Goal: Information Seeking & Learning: Understand process/instructions

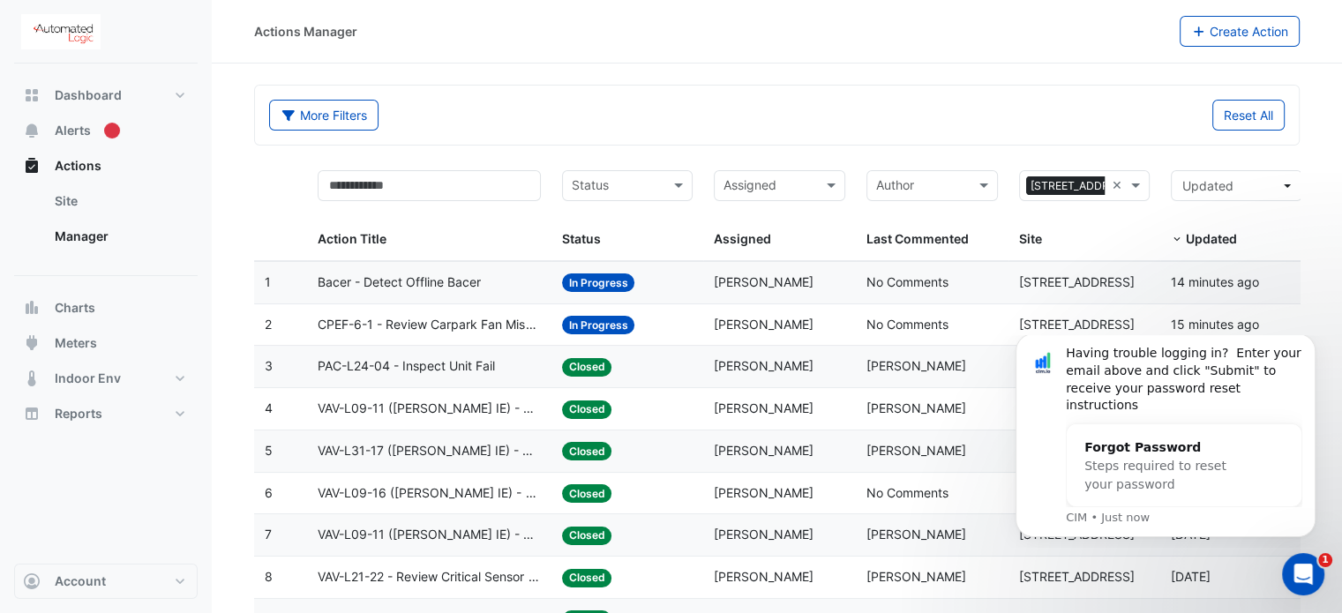
click at [442, 285] on span "Bacer - Detect Offline Bacer" at bounding box center [399, 283] width 163 height 20
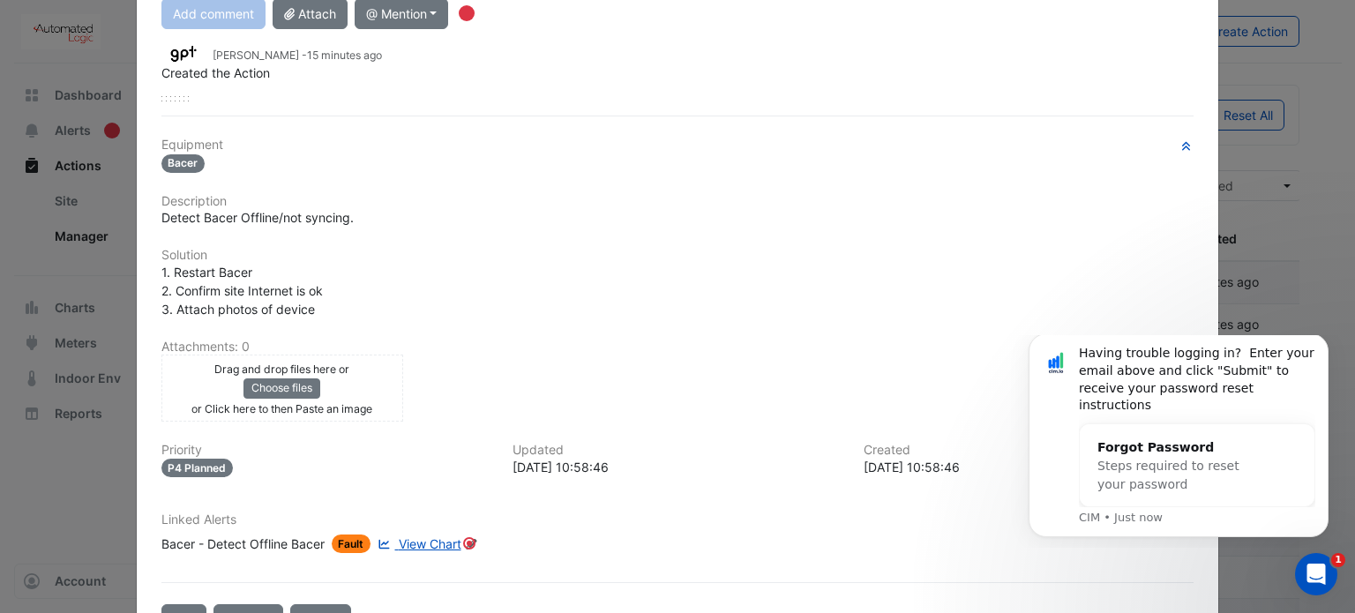
scroll to position [282, 0]
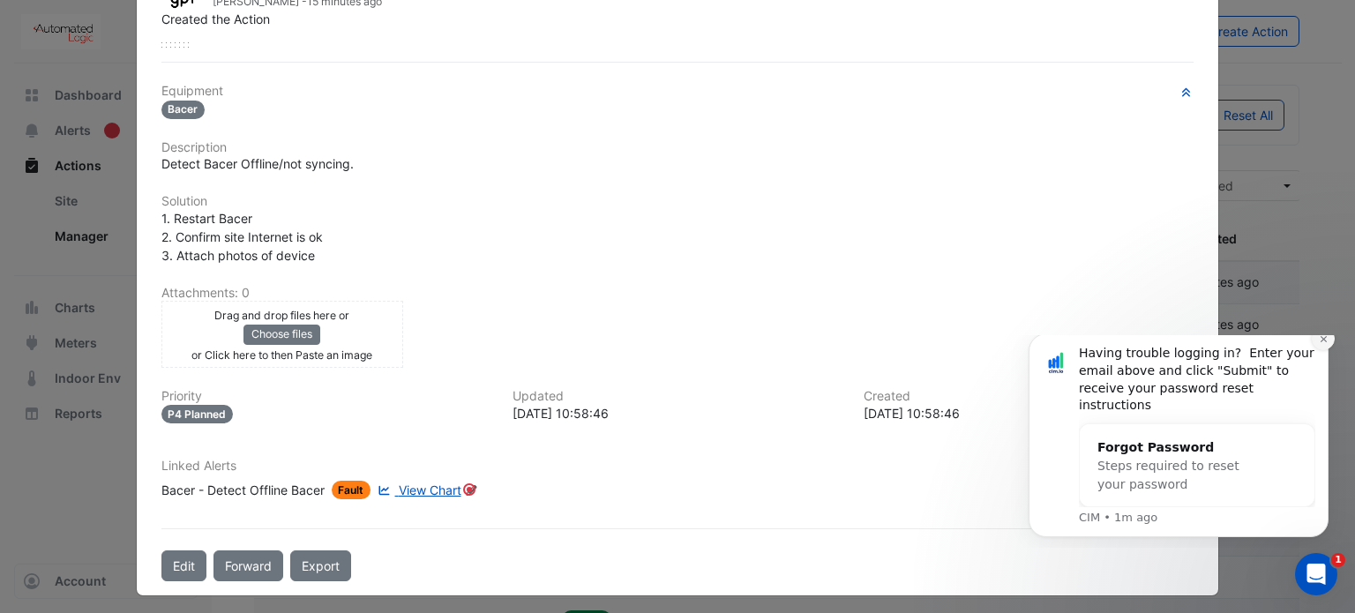
click at [1322, 344] on icon "Dismiss notification" at bounding box center [1324, 339] width 10 height 10
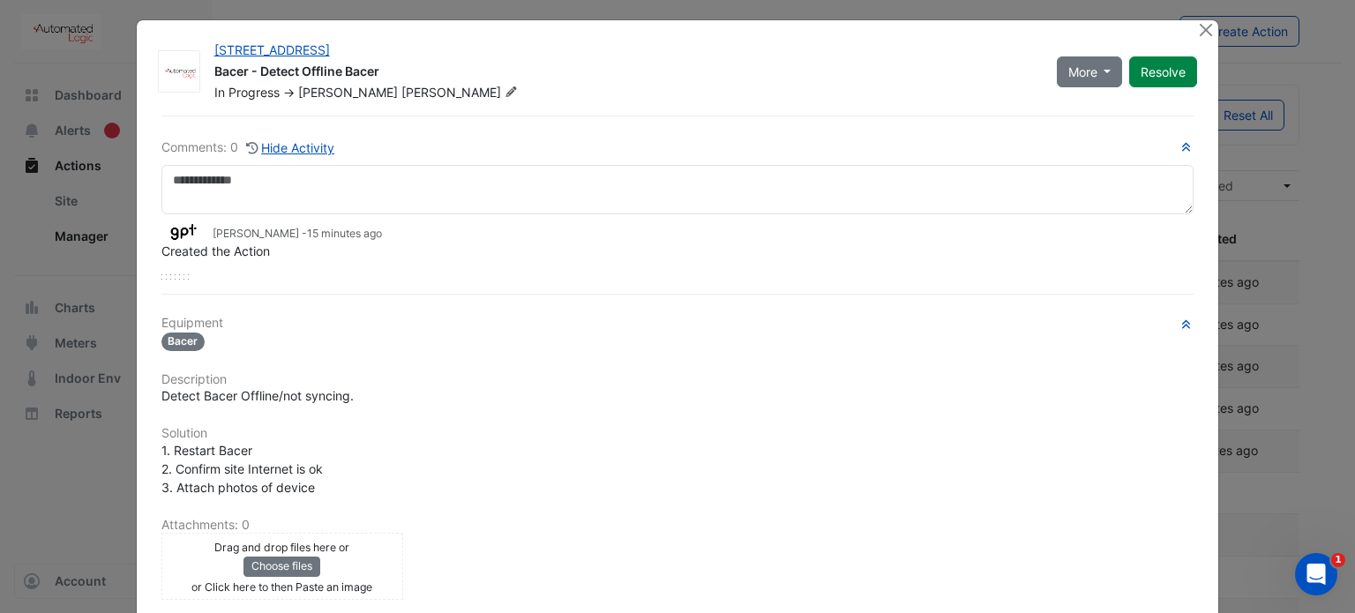
scroll to position [0, 0]
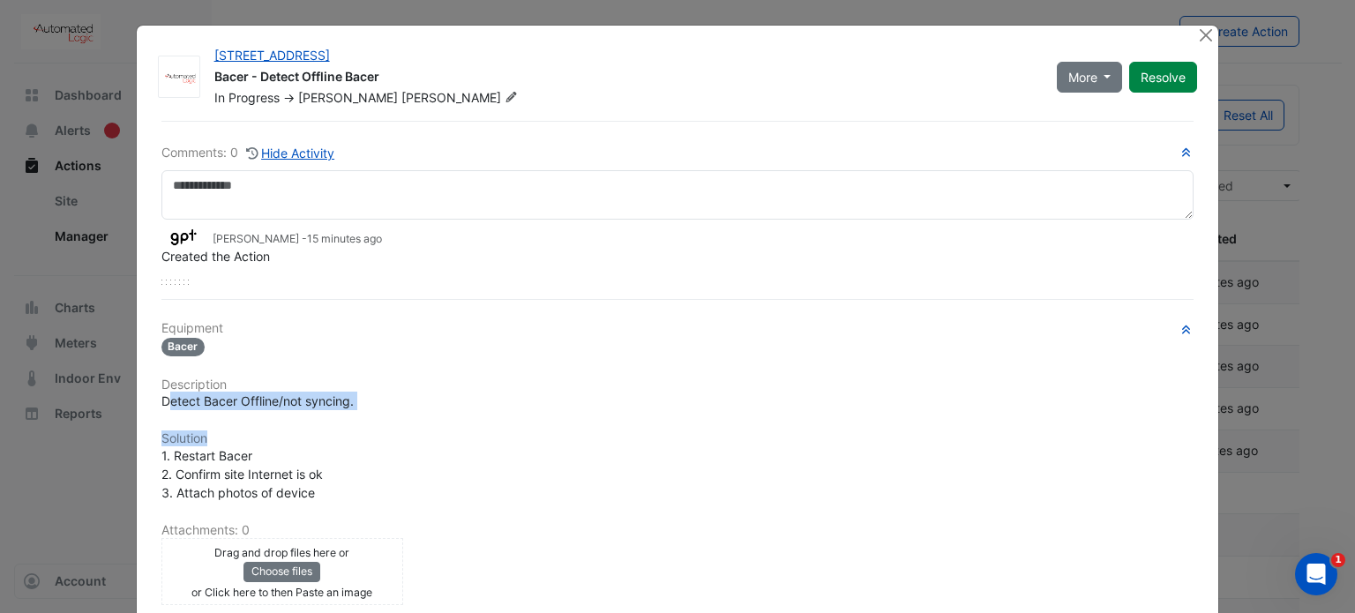
drag, startPoint x: 160, startPoint y: 401, endPoint x: 346, endPoint y: 412, distance: 186.5
click at [346, 412] on div "Equipment Bacer Description Detect Bacer Offline/not syncing. Solution 1. Resta…" at bounding box center [677, 536] width 1033 height 430
click at [352, 414] on div "Equipment Bacer Description Detect Bacer Offline/not syncing. Solution 1. Resta…" at bounding box center [677, 536] width 1033 height 430
click at [357, 385] on h6 "Description" at bounding box center [677, 385] width 1033 height 15
click at [217, 396] on span "Detect Bacer Offline/not syncing." at bounding box center [257, 400] width 192 height 15
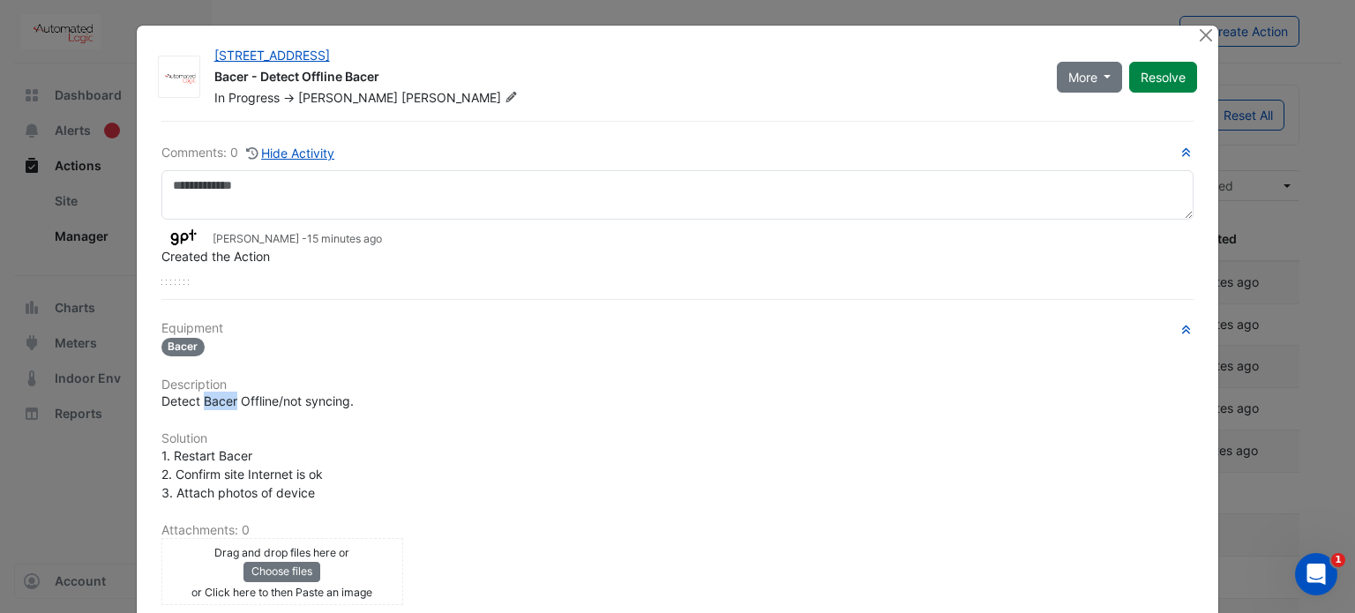
drag, startPoint x: 198, startPoint y: 397, endPoint x: 229, endPoint y: 400, distance: 31.9
click at [229, 400] on span "Detect Bacer Offline/not syncing." at bounding box center [257, 400] width 192 height 15
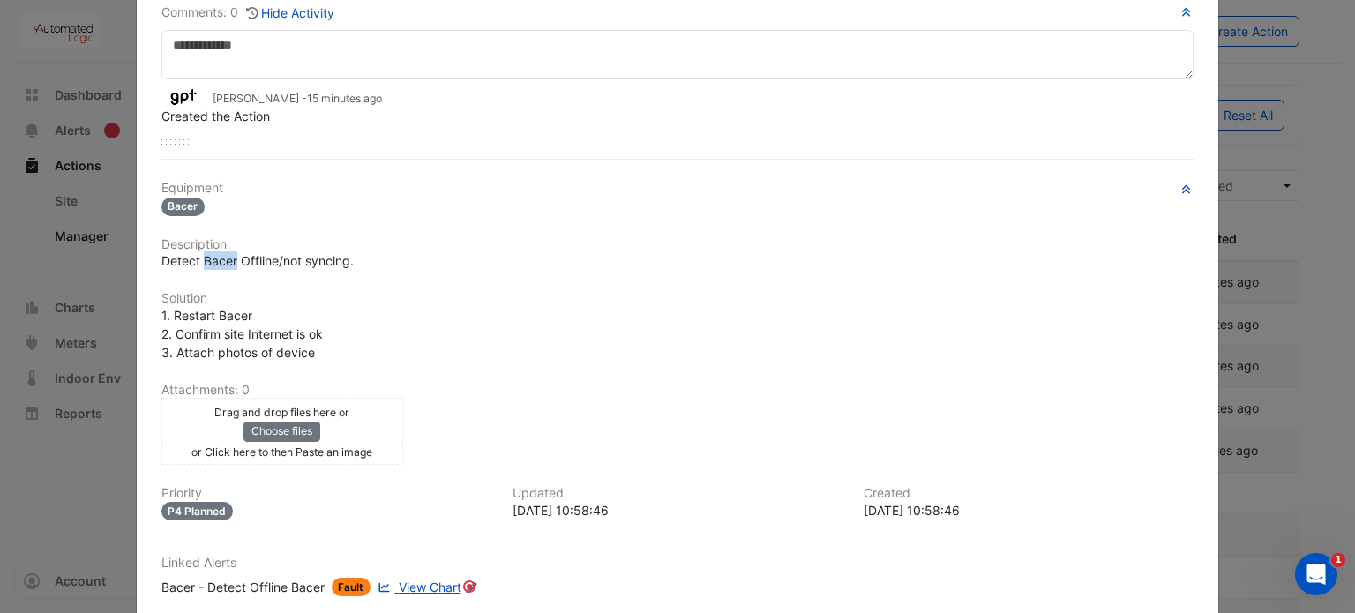
scroll to position [176, 0]
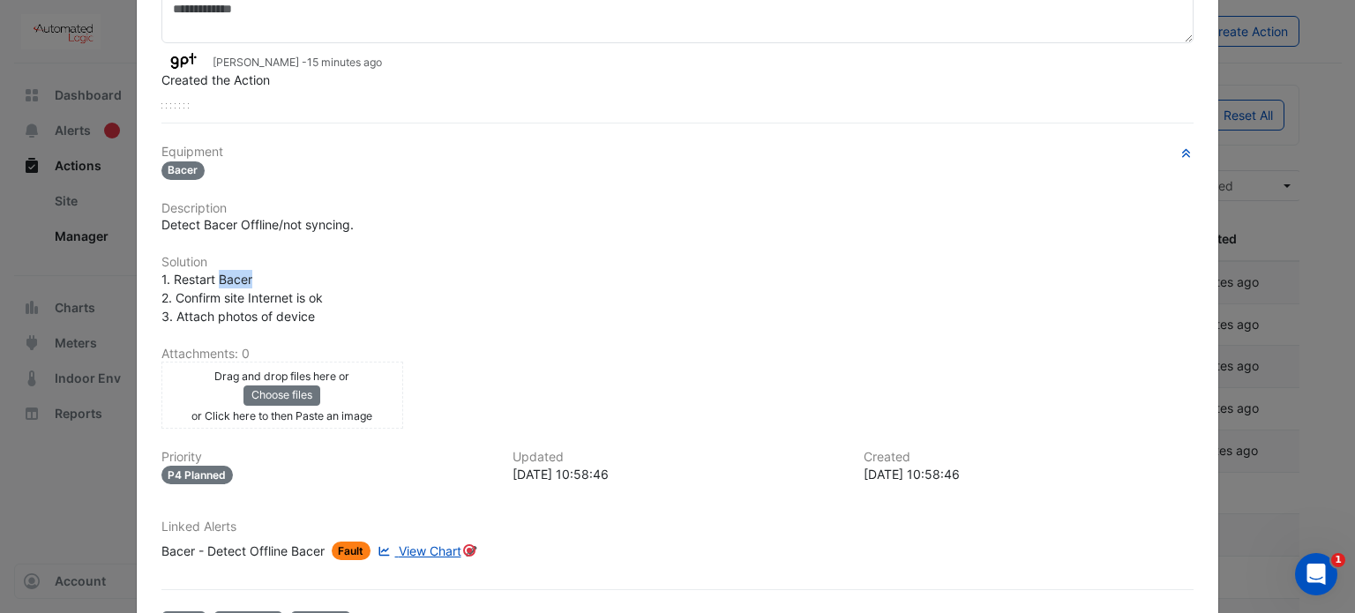
drag, startPoint x: 213, startPoint y: 277, endPoint x: 251, endPoint y: 282, distance: 39.2
click at [251, 282] on div "1. Restart Bacer 2. Confirm site Internet is ok 3. Attach photos of device" at bounding box center [677, 298] width 1033 height 56
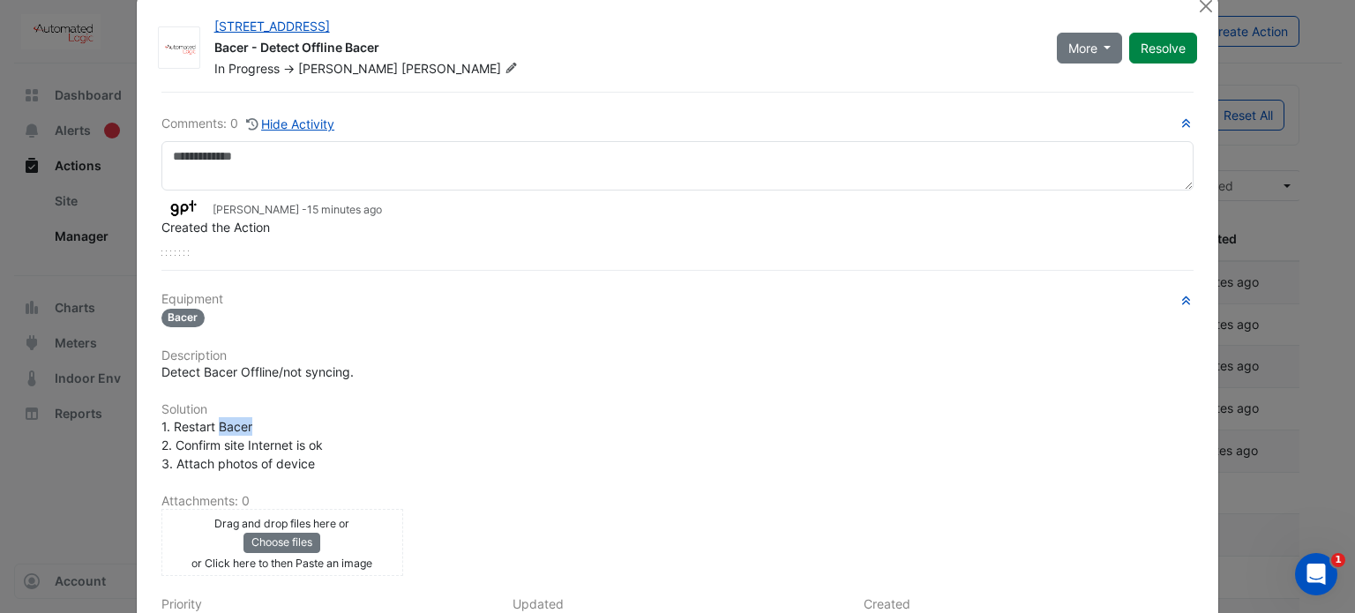
scroll to position [0, 0]
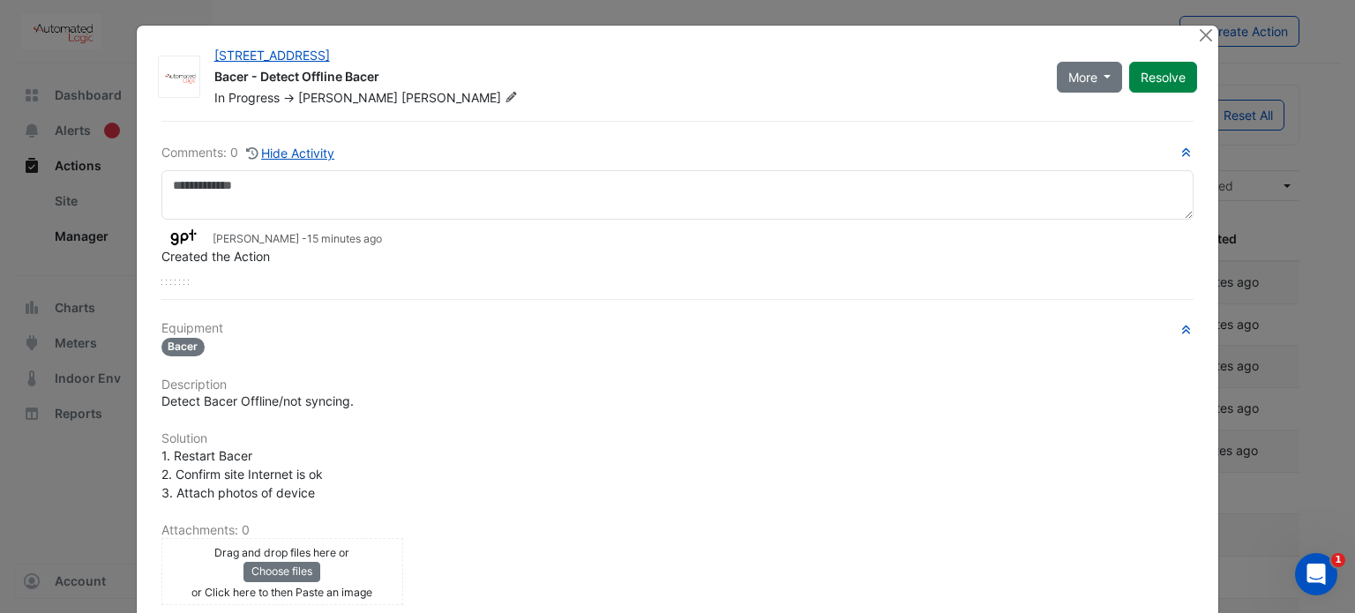
click at [173, 341] on span "Bacer" at bounding box center [183, 347] width 44 height 19
drag, startPoint x: 189, startPoint y: 342, endPoint x: 139, endPoint y: 345, distance: 49.5
click at [139, 345] on div "[STREET_ADDRESS] Bacer - Detect Offline Bacer In Progress -> [PERSON_NAME] More…" at bounding box center [678, 429] width 1083 height 807
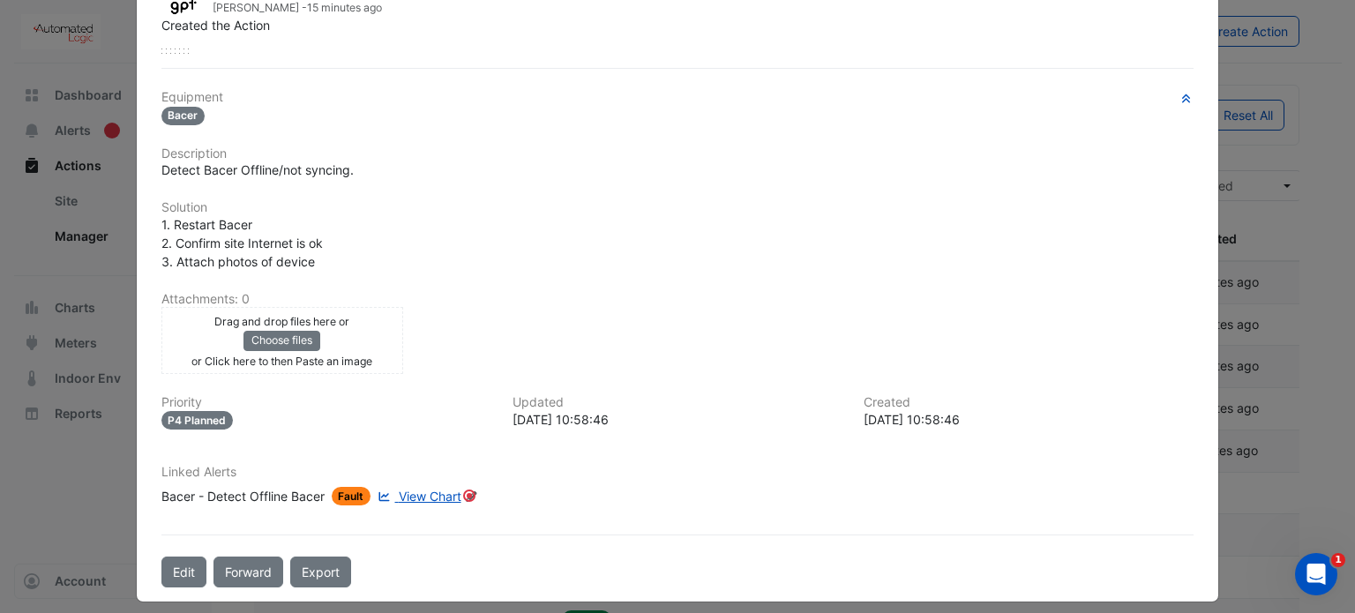
scroll to position [237, 0]
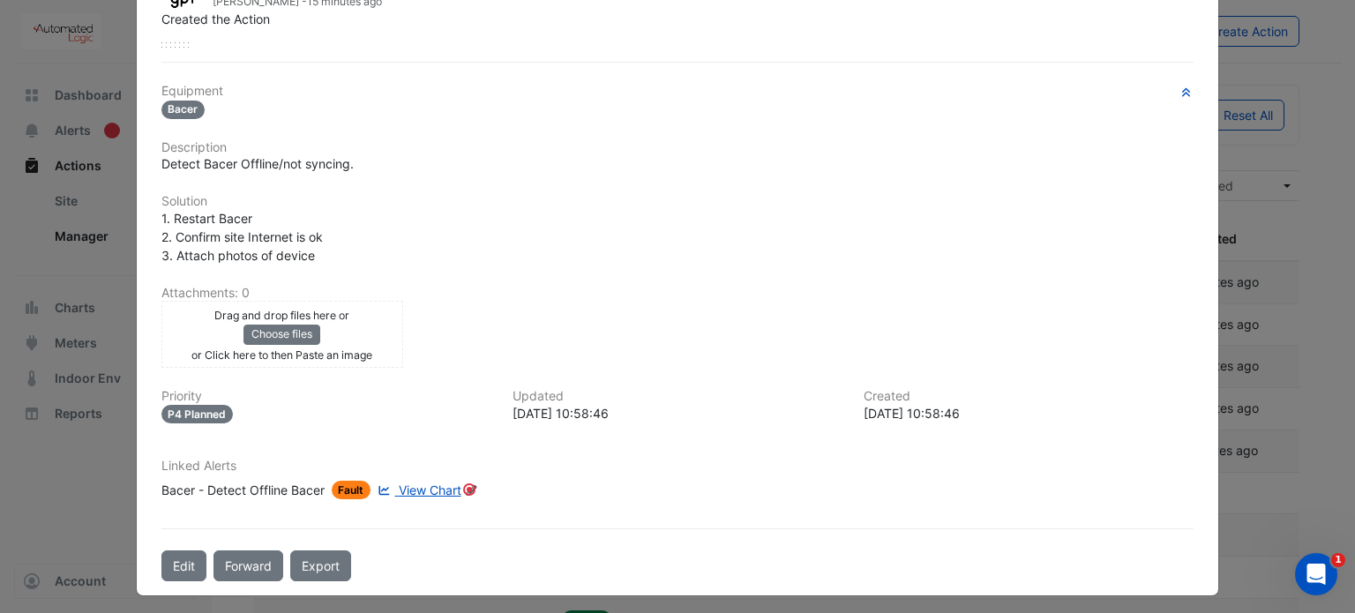
click at [428, 483] on span "View Chart" at bounding box center [430, 490] width 63 height 15
